Goal: Task Accomplishment & Management: Use online tool/utility

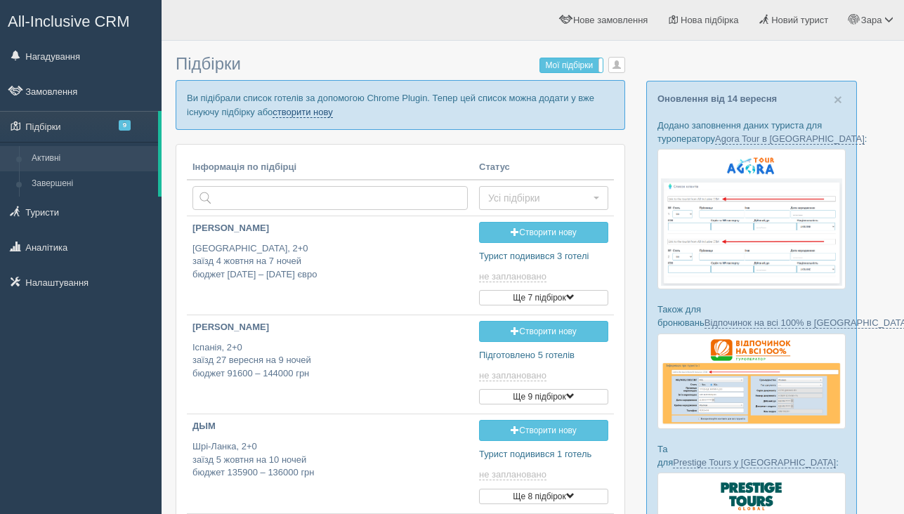
click at [332, 110] on link "створити нову" at bounding box center [302, 112] width 60 height 11
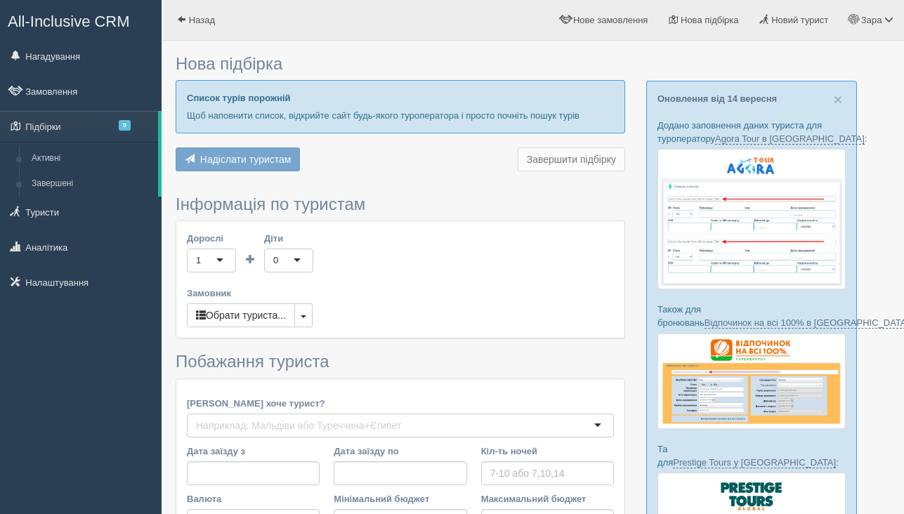
type input "7"
type input "1100"
type input "1600"
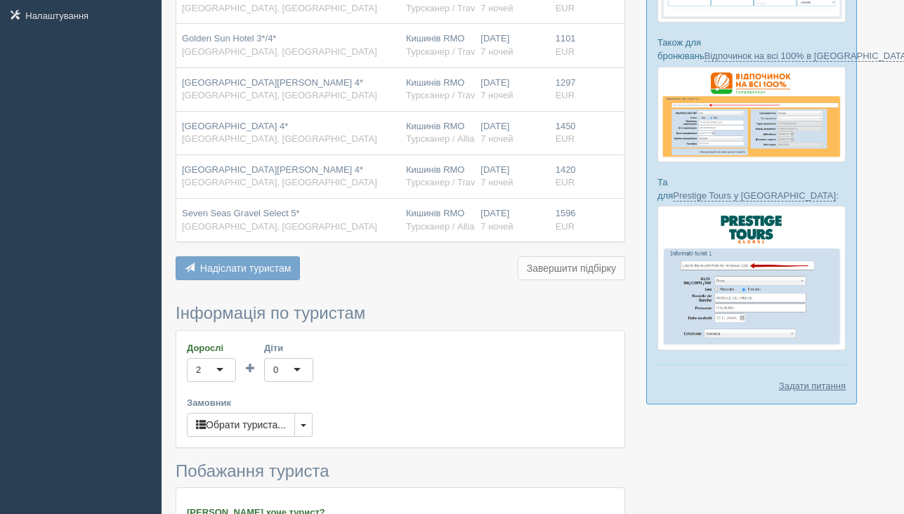
scroll to position [461, 0]
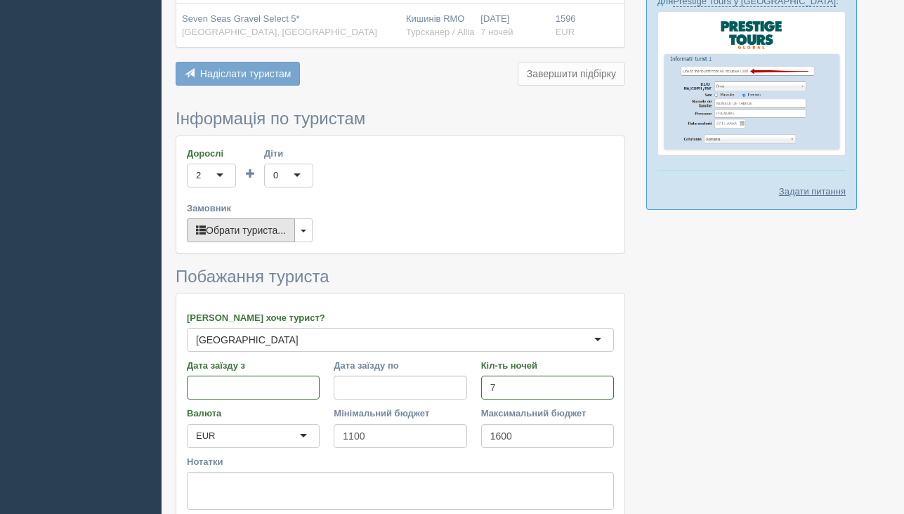
click at [268, 227] on button "Обрати туриста..." at bounding box center [241, 230] width 108 height 24
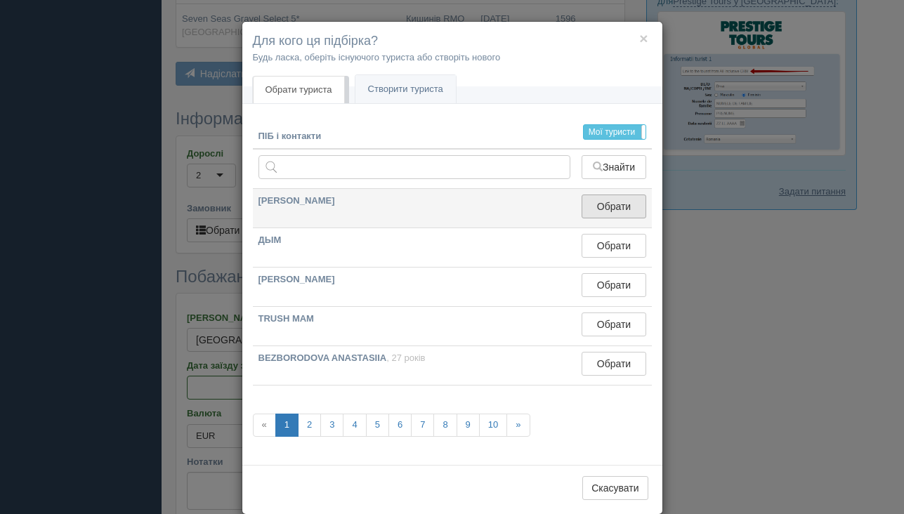
click at [602, 205] on button "Обрати" at bounding box center [613, 206] width 64 height 24
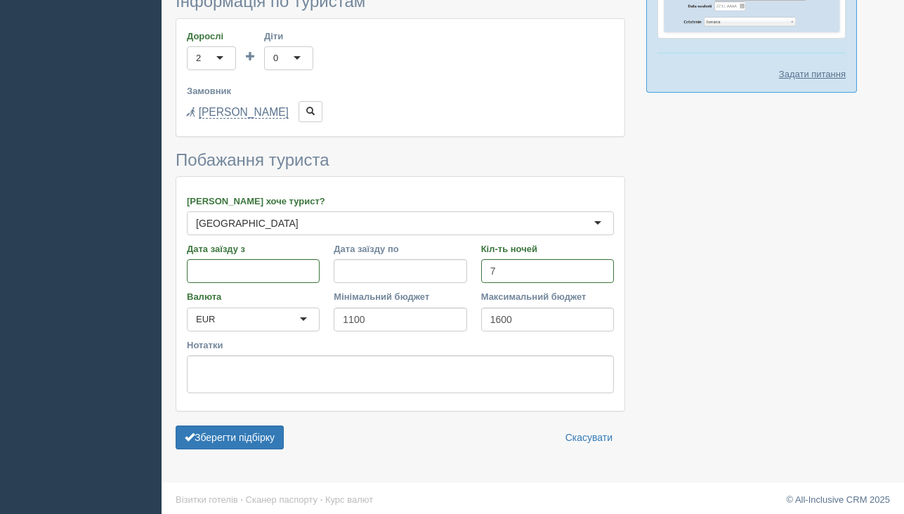
scroll to position [584, 0]
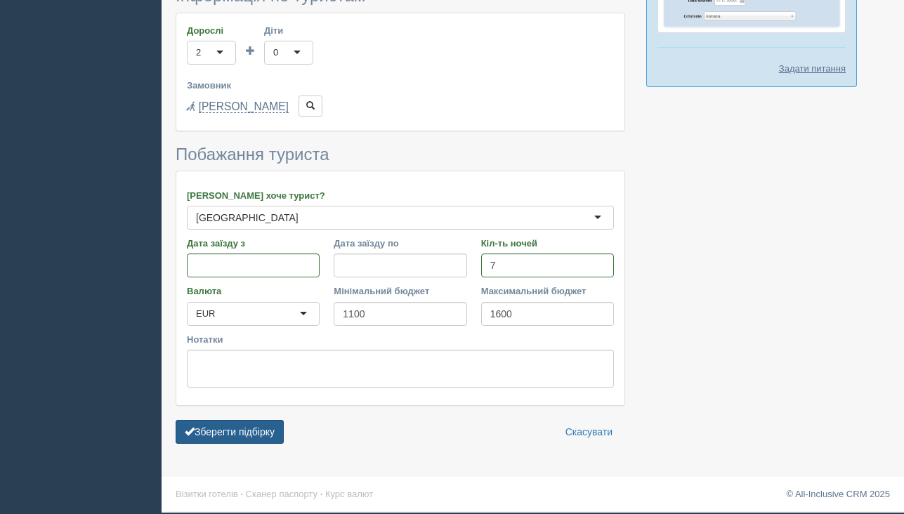
click at [260, 425] on button "Зберегти підбірку" at bounding box center [230, 432] width 108 height 24
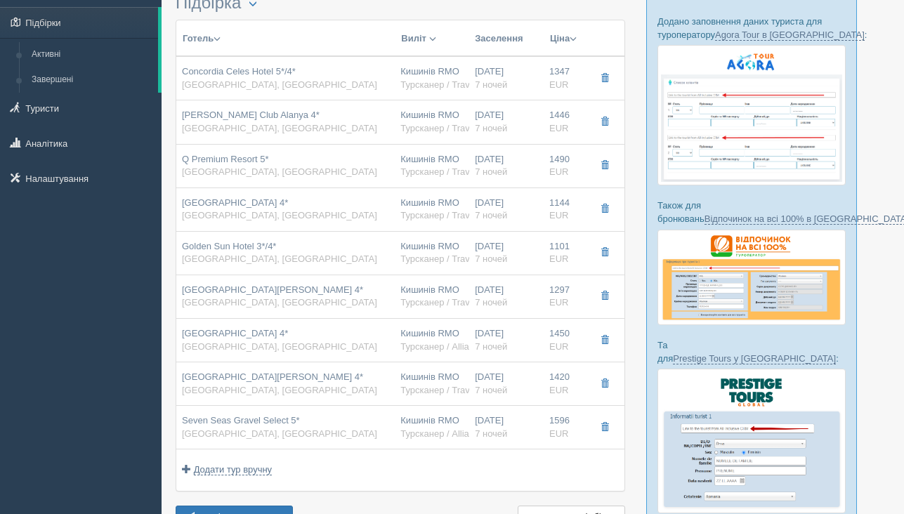
scroll to position [165, 0]
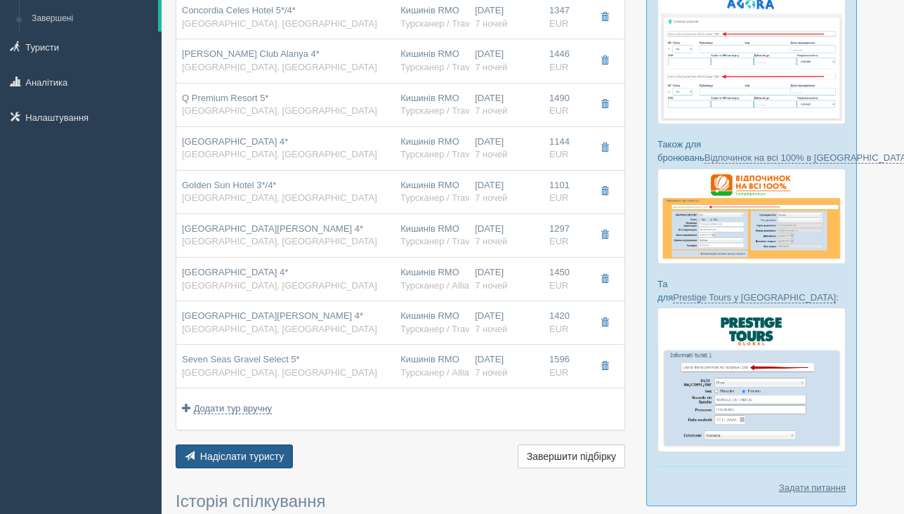
click at [253, 456] on span "Надіслати туристу" at bounding box center [242, 456] width 84 height 11
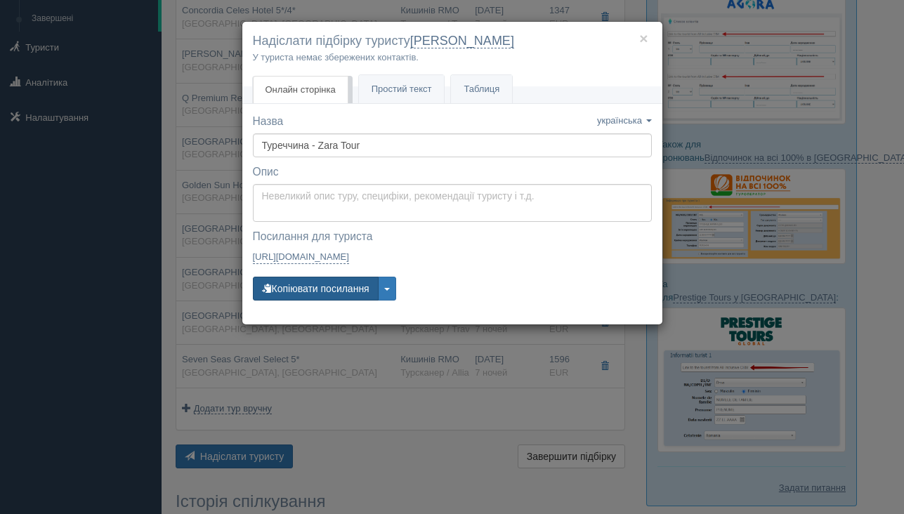
click at [336, 295] on button "Копіювати посилання" at bounding box center [316, 289] width 126 height 24
click at [647, 41] on button "×" at bounding box center [643, 38] width 8 height 15
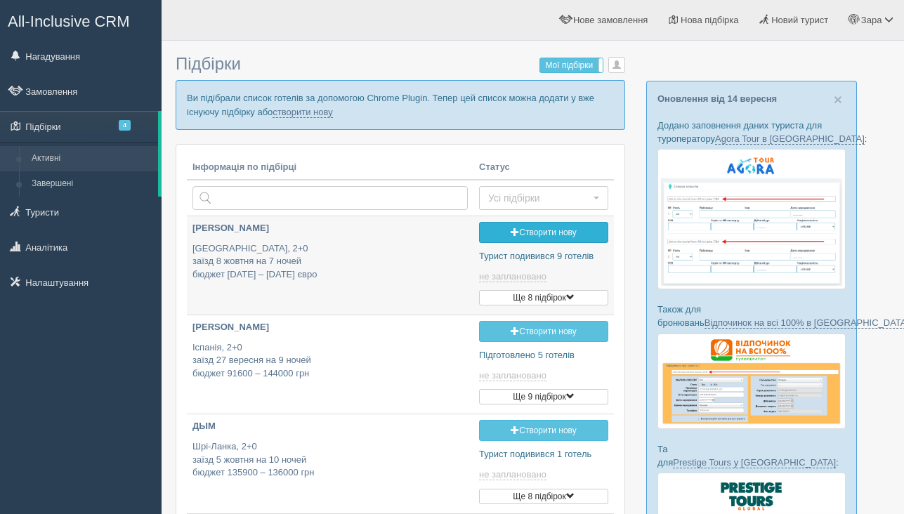
click at [521, 230] on link "Створити нову" at bounding box center [543, 232] width 129 height 21
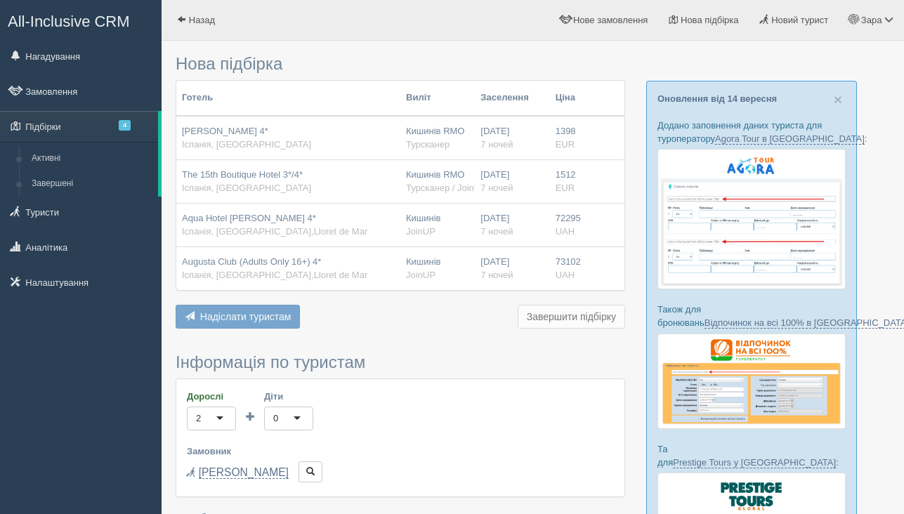
click at [288, 314] on span "Надіслати туристам" at bounding box center [245, 316] width 91 height 11
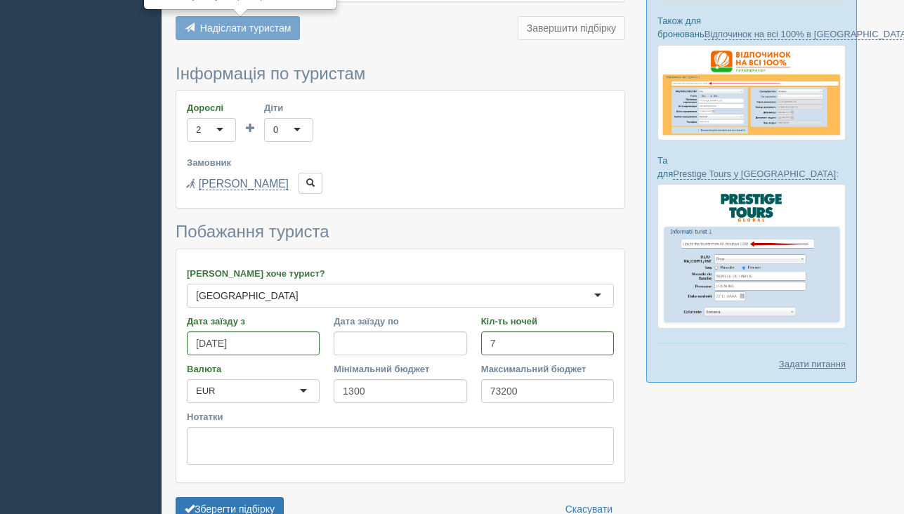
scroll to position [366, 0]
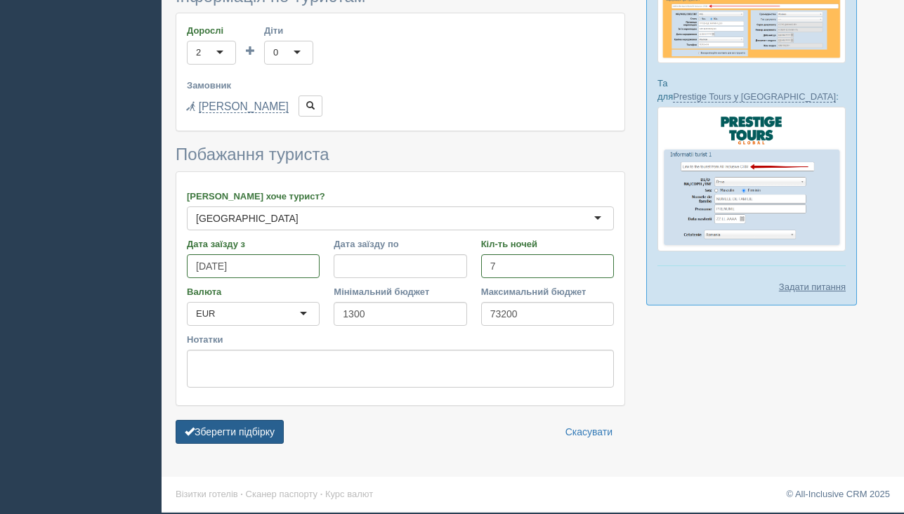
click at [256, 432] on button "Зберегти підбірку" at bounding box center [230, 432] width 108 height 24
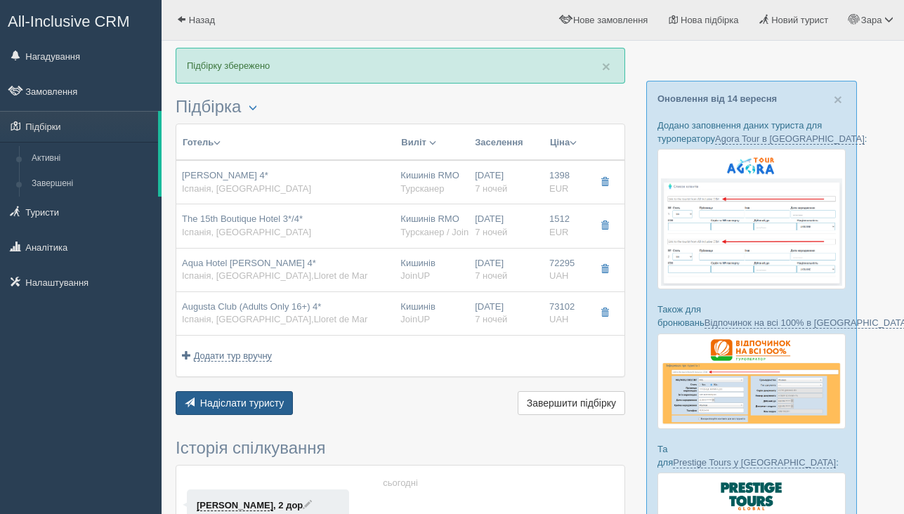
click at [247, 404] on span "Надіслати туристу" at bounding box center [242, 402] width 84 height 11
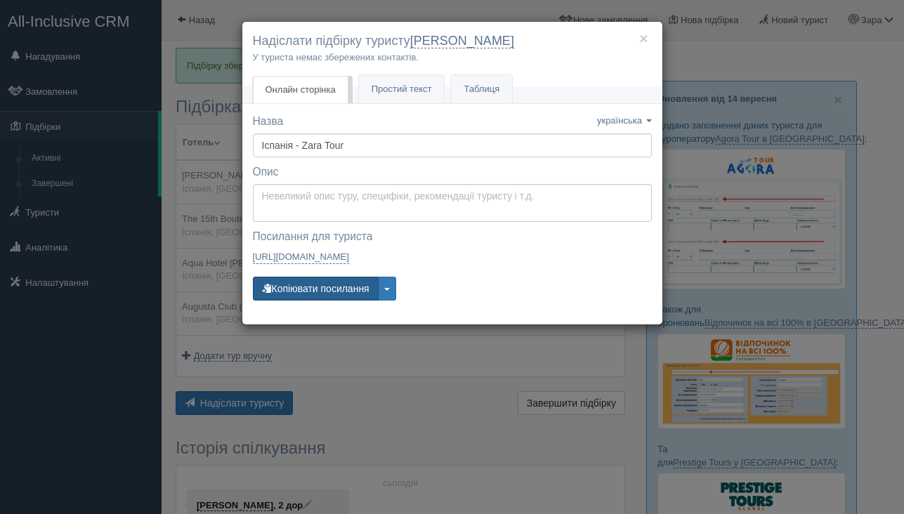
click at [306, 295] on button "Копіювати посилання" at bounding box center [316, 289] width 126 height 24
